Goal: Entertainment & Leisure: Consume media (video, audio)

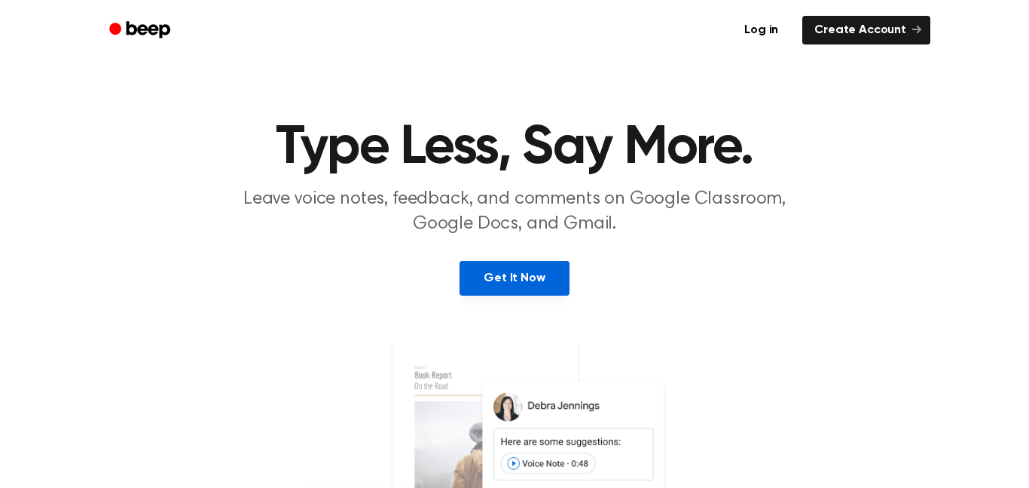
click at [531, 277] on link "Get It Now" at bounding box center [514, 278] width 109 height 35
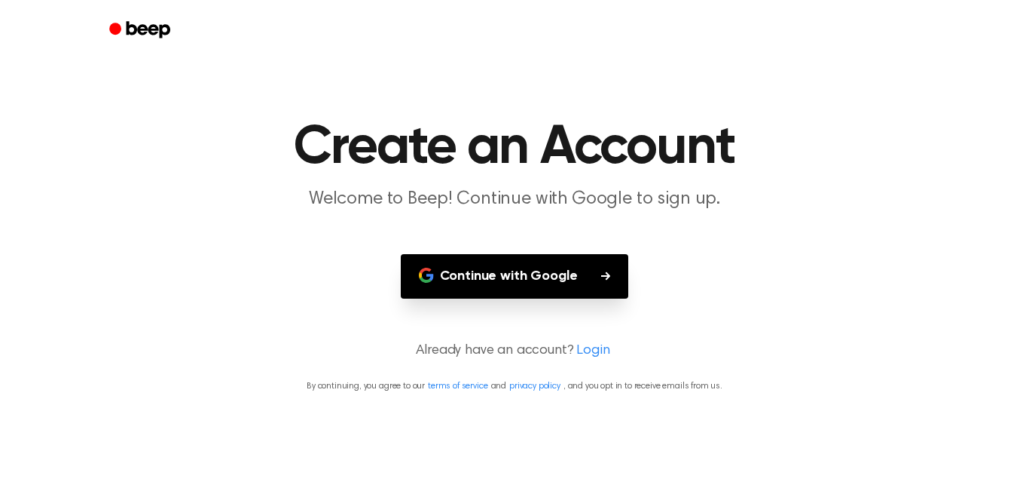
click at [548, 279] on button "Continue with Google" at bounding box center [515, 276] width 228 height 44
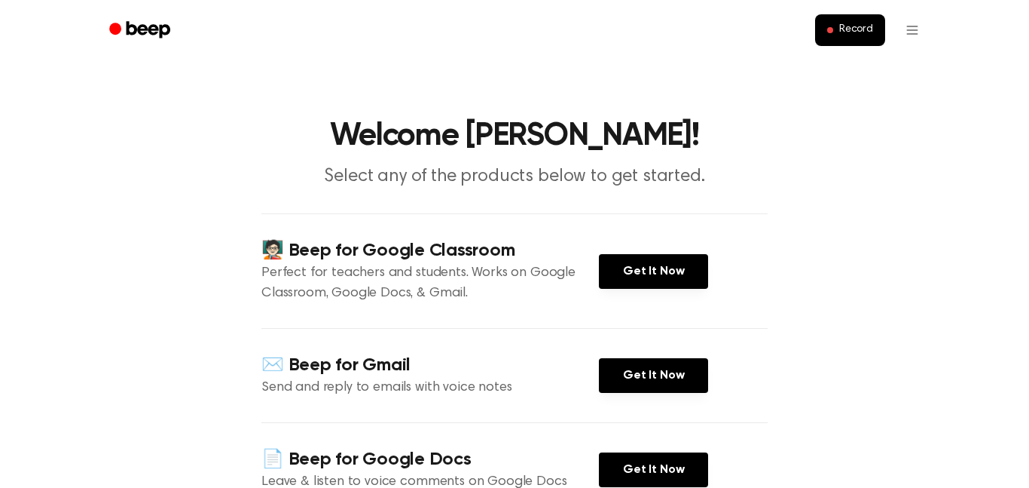
scroll to position [76, 0]
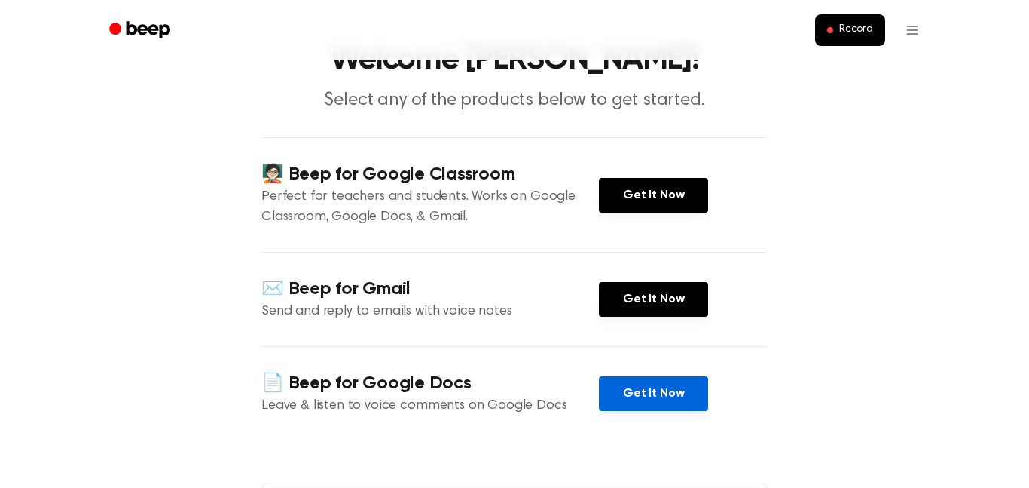
click at [632, 394] on link "Get It Now" at bounding box center [653, 393] width 109 height 35
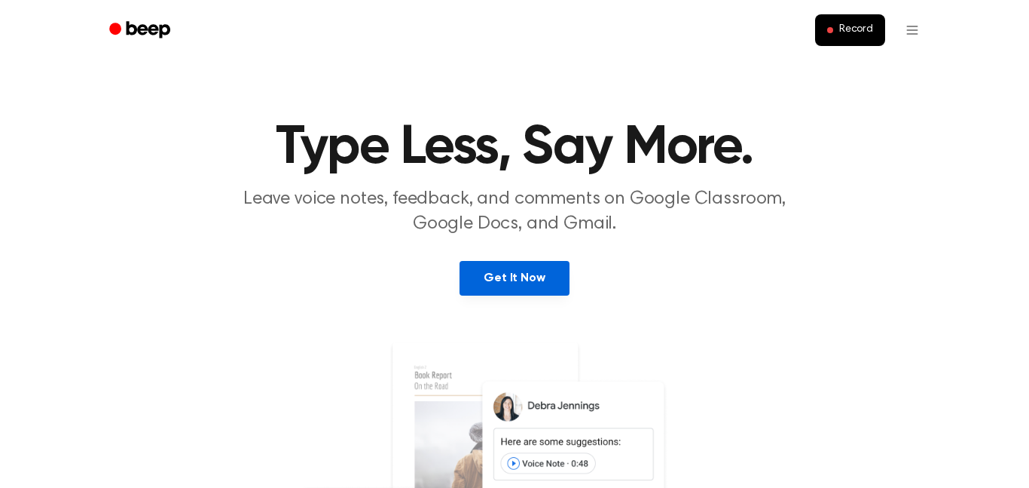
click at [493, 270] on link "Get It Now" at bounding box center [514, 278] width 109 height 35
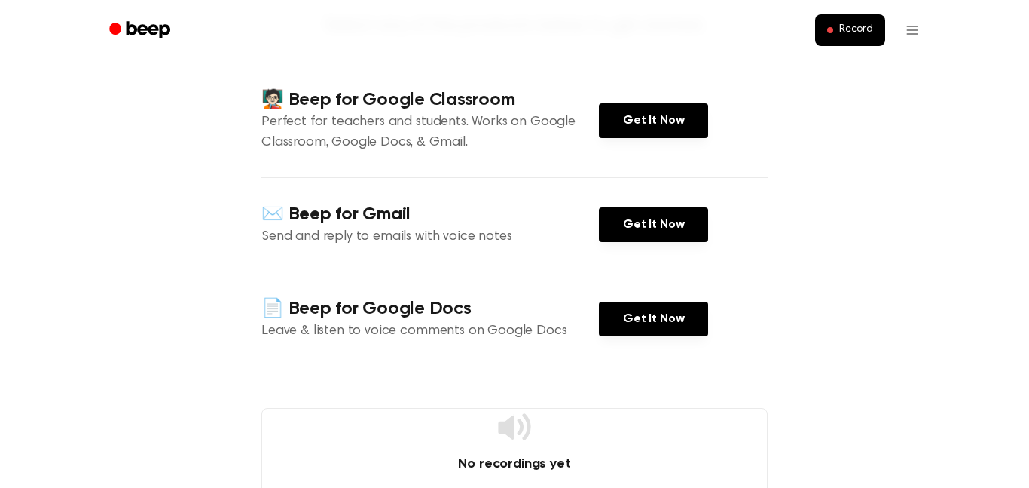
scroll to position [138, 0]
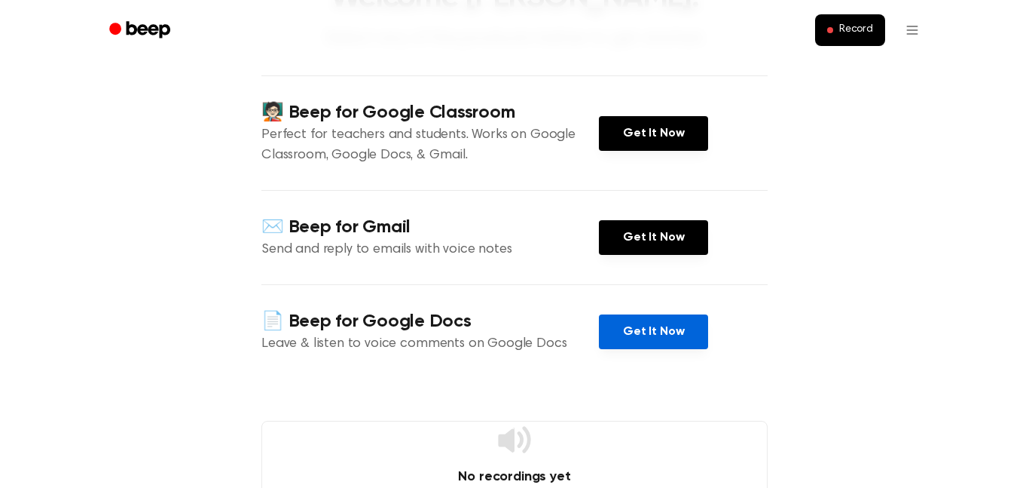
click at [645, 332] on link "Get It Now" at bounding box center [653, 331] width 109 height 35
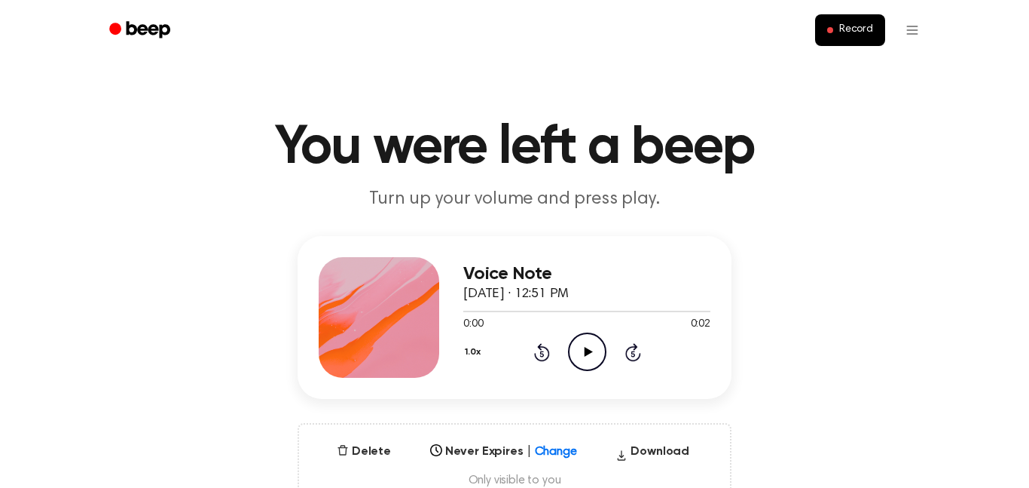
click at [570, 345] on icon "Play Audio" at bounding box center [587, 351] width 38 height 38
click at [589, 352] on icon at bounding box center [588, 352] width 8 height 10
click at [574, 360] on icon "Pause Audio" at bounding box center [587, 351] width 38 height 38
click at [565, 340] on div "1.0x Rewind 5 seconds Play Audio Skip 5 seconds" at bounding box center [586, 351] width 247 height 38
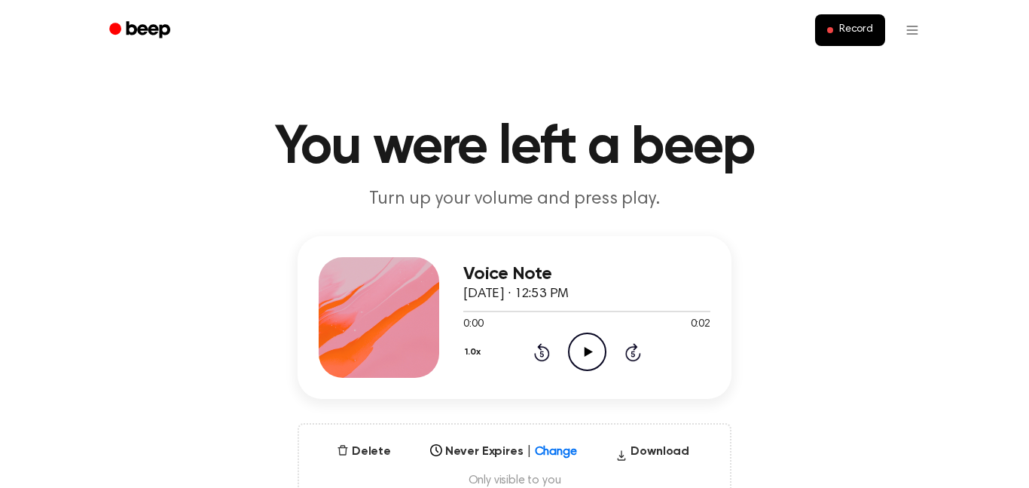
click at [573, 354] on icon "Play Audio" at bounding box center [587, 351] width 38 height 38
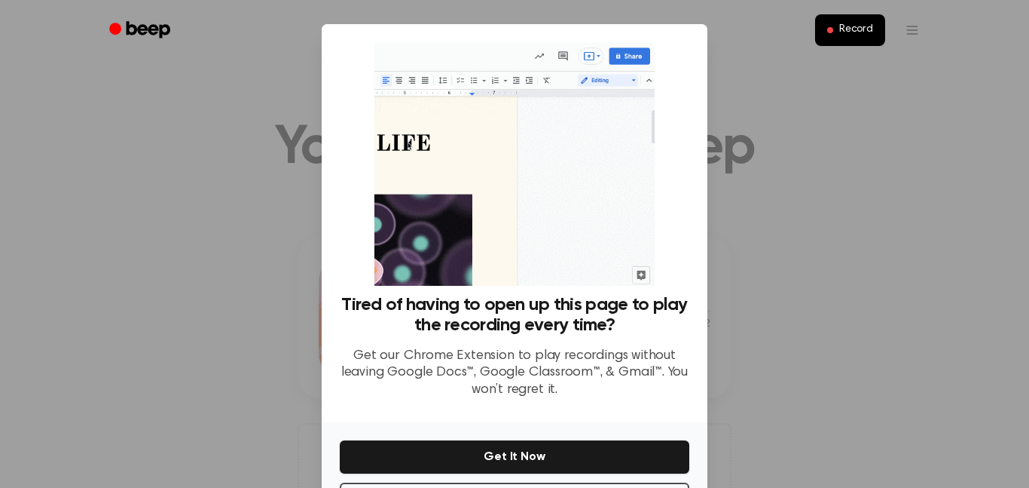
scroll to position [61, 0]
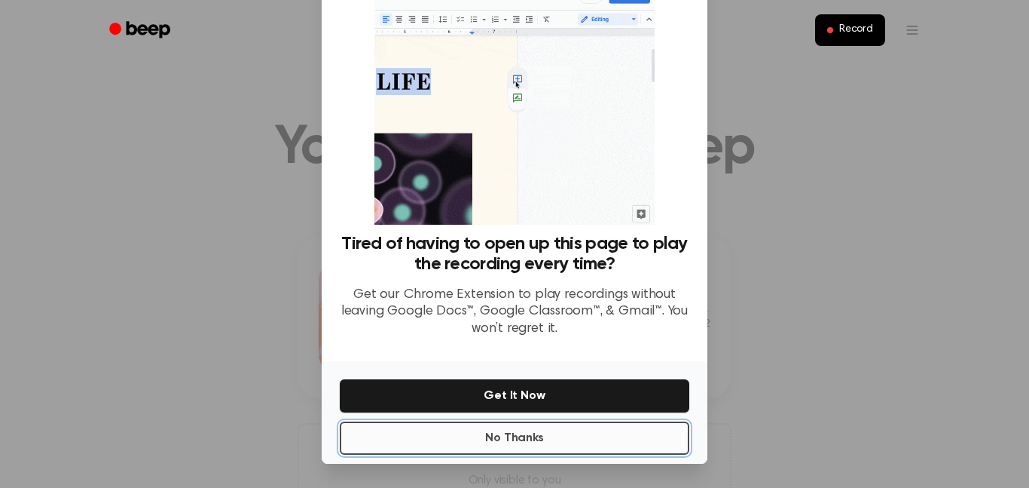
click at [521, 430] on button "No Thanks" at bounding box center [515, 437] width 350 height 33
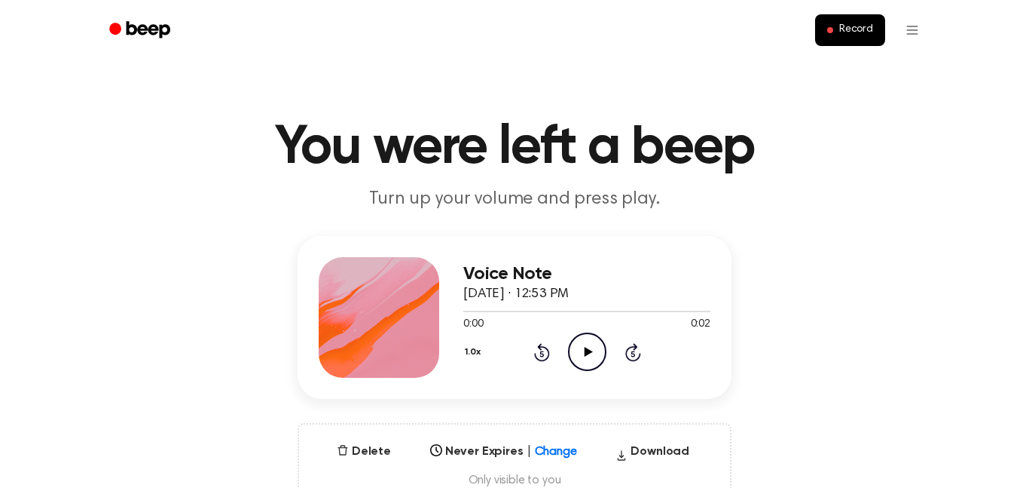
click at [588, 350] on icon at bounding box center [588, 352] width 8 height 10
click at [592, 367] on icon "Play Audio" at bounding box center [587, 351] width 38 height 38
click at [595, 350] on icon "Pause Audio" at bounding box center [587, 351] width 38 height 38
